Goal: Obtain resource: Obtain resource

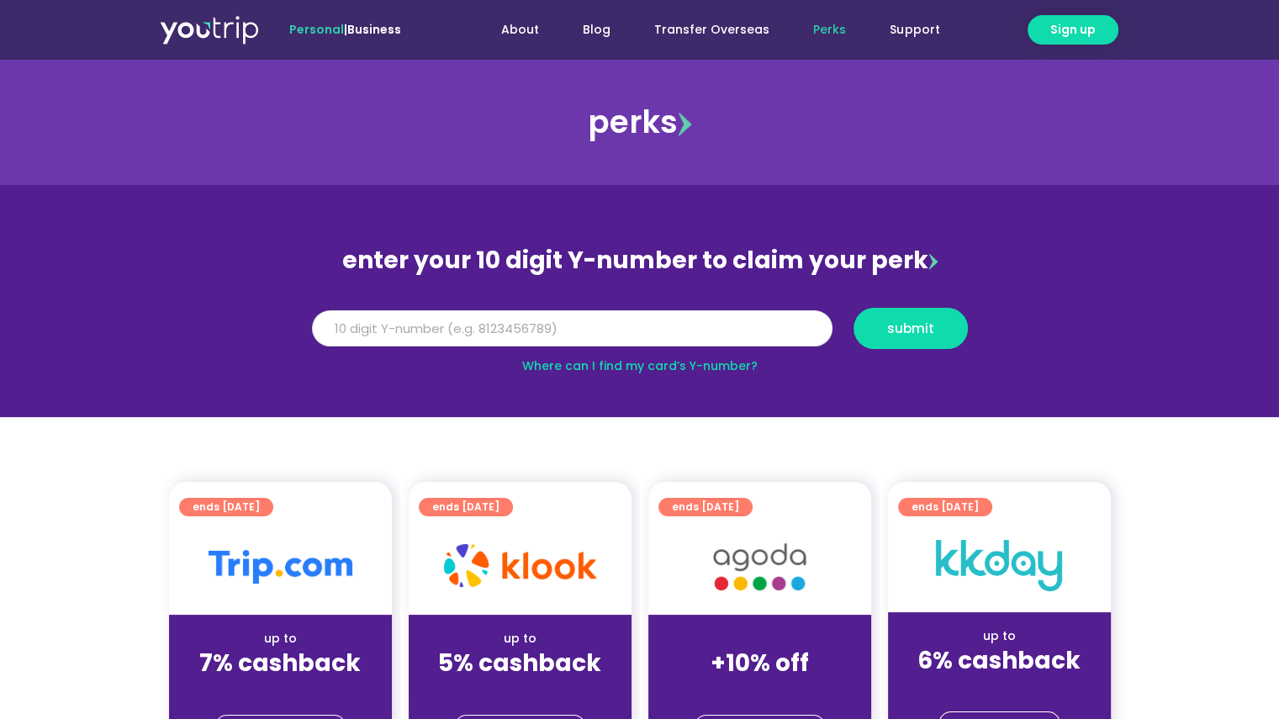
click at [641, 342] on input "Y Number" at bounding box center [572, 328] width 521 height 37
type input "8110424811"
click at [914, 326] on span "submit" at bounding box center [910, 328] width 47 height 13
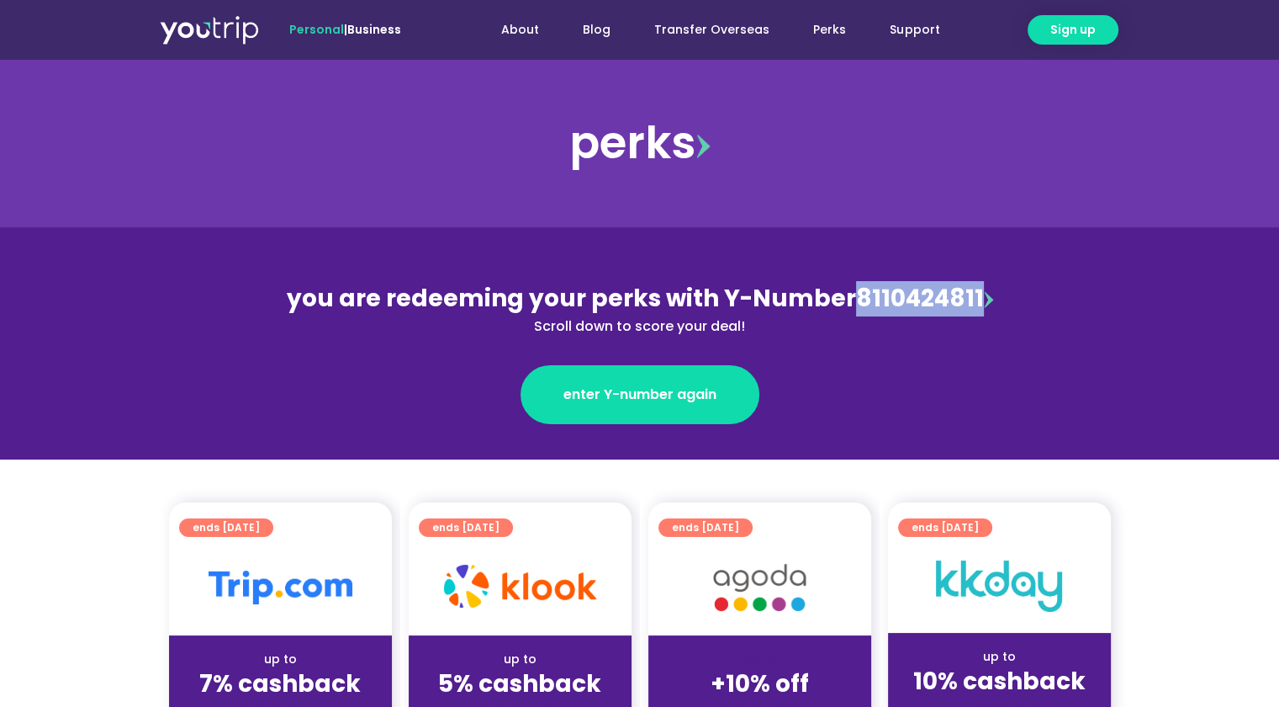
drag, startPoint x: 854, startPoint y: 298, endPoint x: 972, endPoint y: 292, distance: 118.7
click at [972, 292] on div "you are redeeming your perks with Y-Number 8110424811 Scroll down to score your…" at bounding box center [640, 309] width 730 height 56
click at [855, 379] on div "enter Y-number again" at bounding box center [640, 394] width 730 height 59
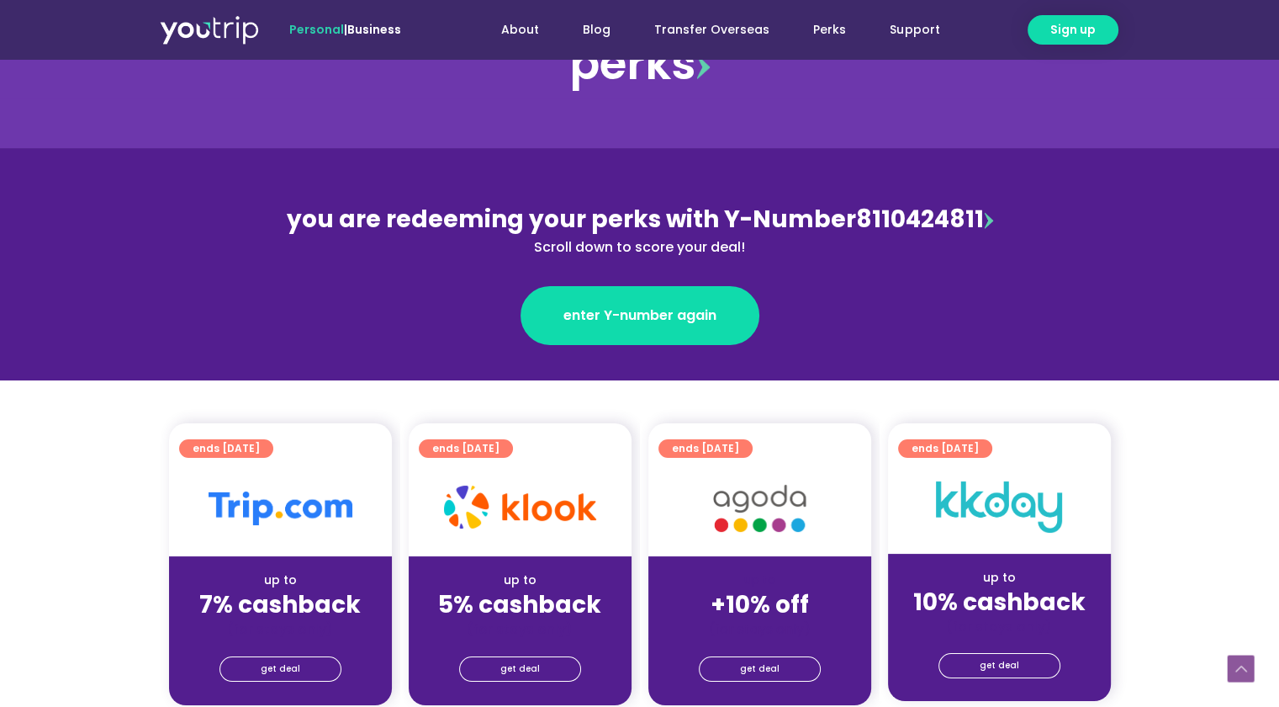
scroll to position [336, 0]
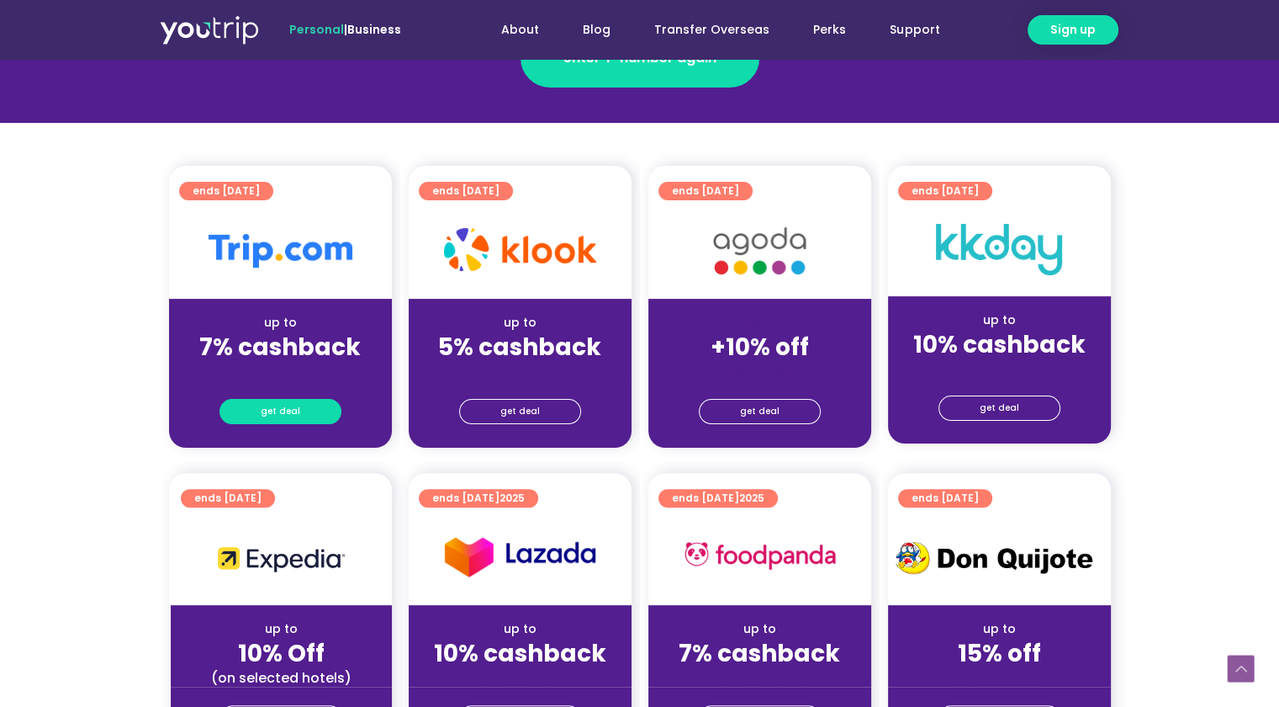
click at [294, 411] on span "get deal" at bounding box center [281, 412] width 40 height 24
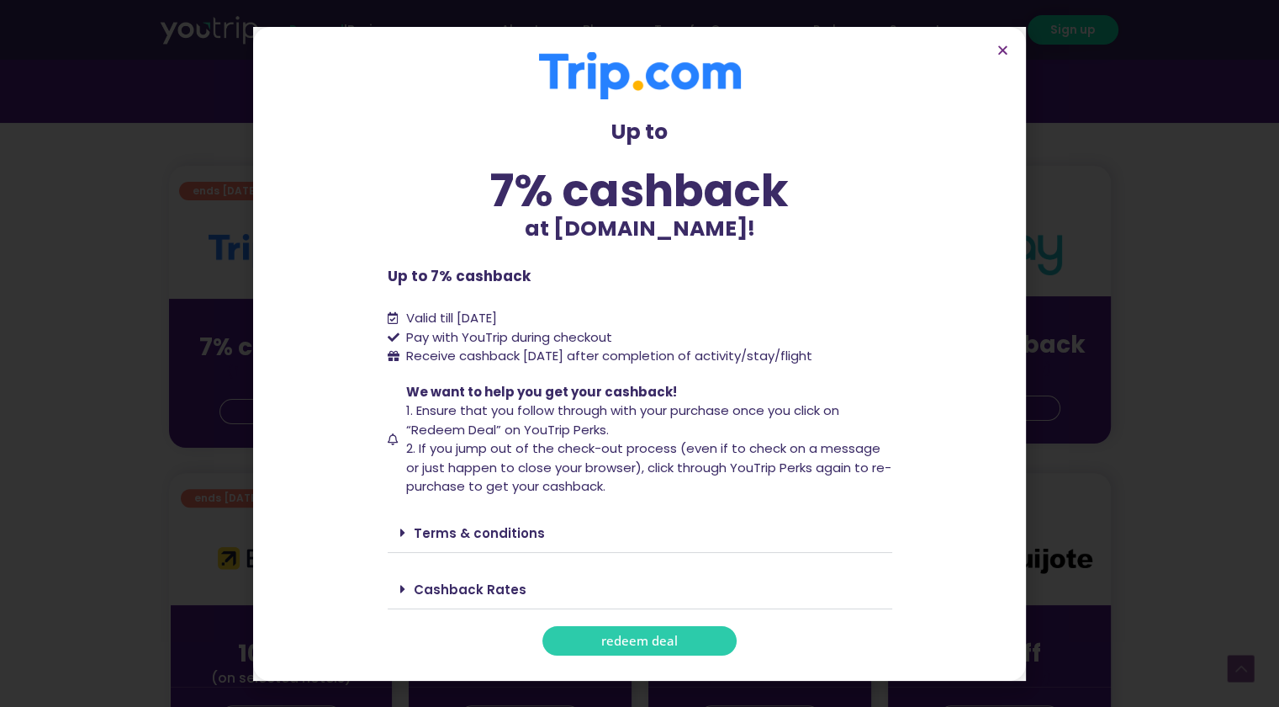
click at [646, 637] on span "redeem deal" at bounding box center [639, 640] width 77 height 13
